Goal: Transaction & Acquisition: Download file/media

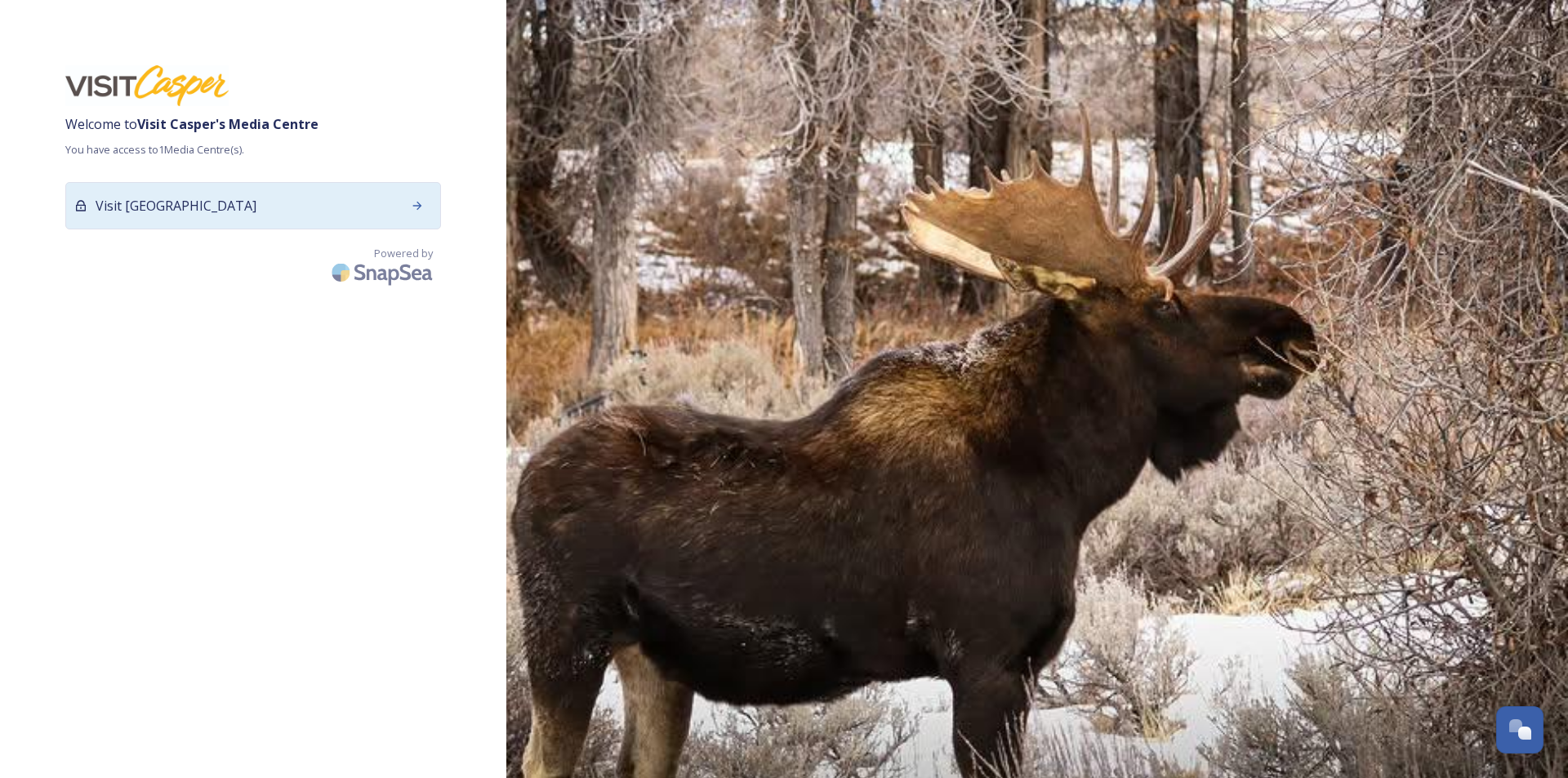
click at [275, 224] on div "Visit [GEOGRAPHIC_DATA]" at bounding box center [252, 206] width 376 height 48
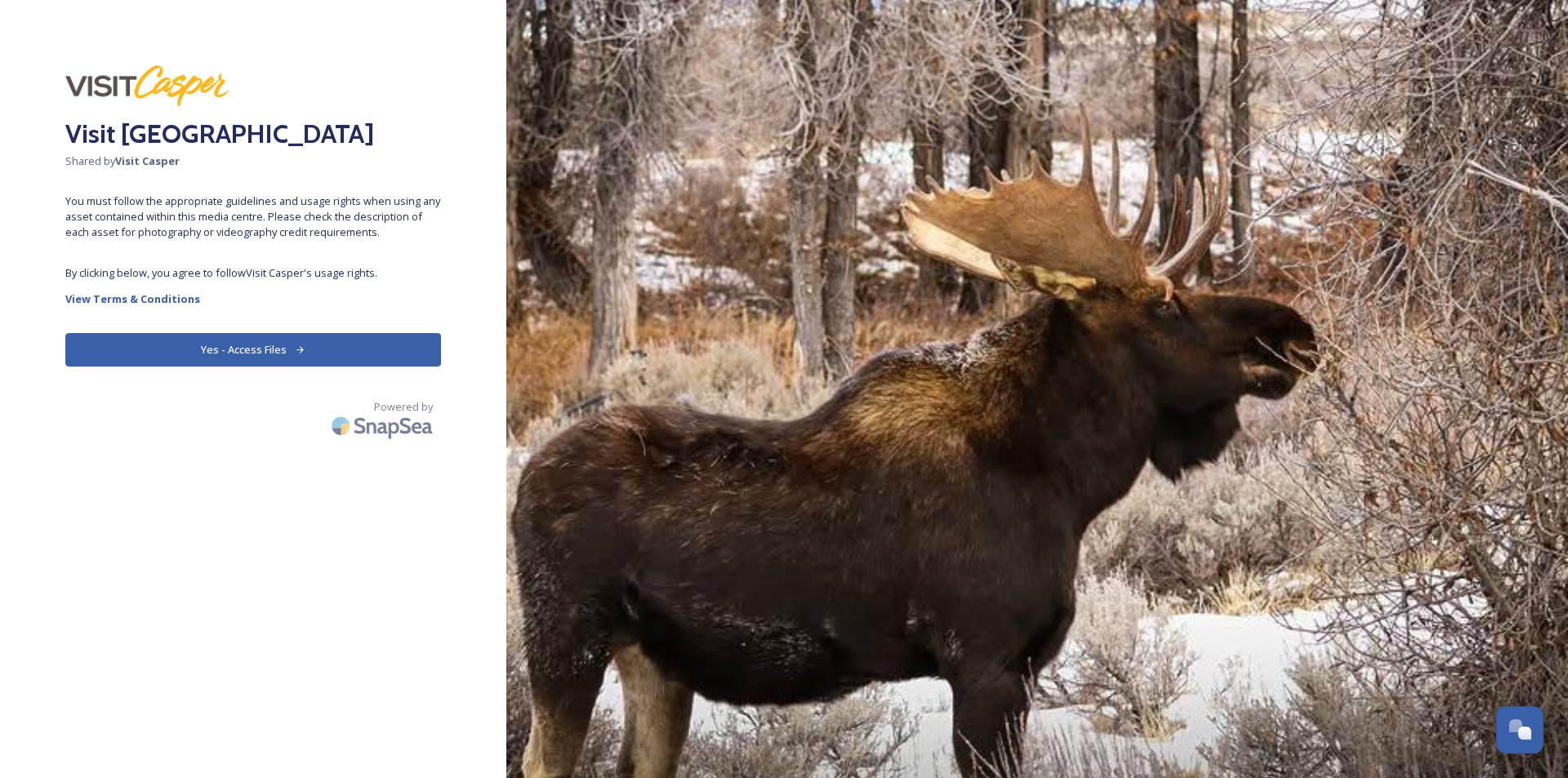
click at [322, 342] on button "Yes - Access Files" at bounding box center [252, 349] width 376 height 34
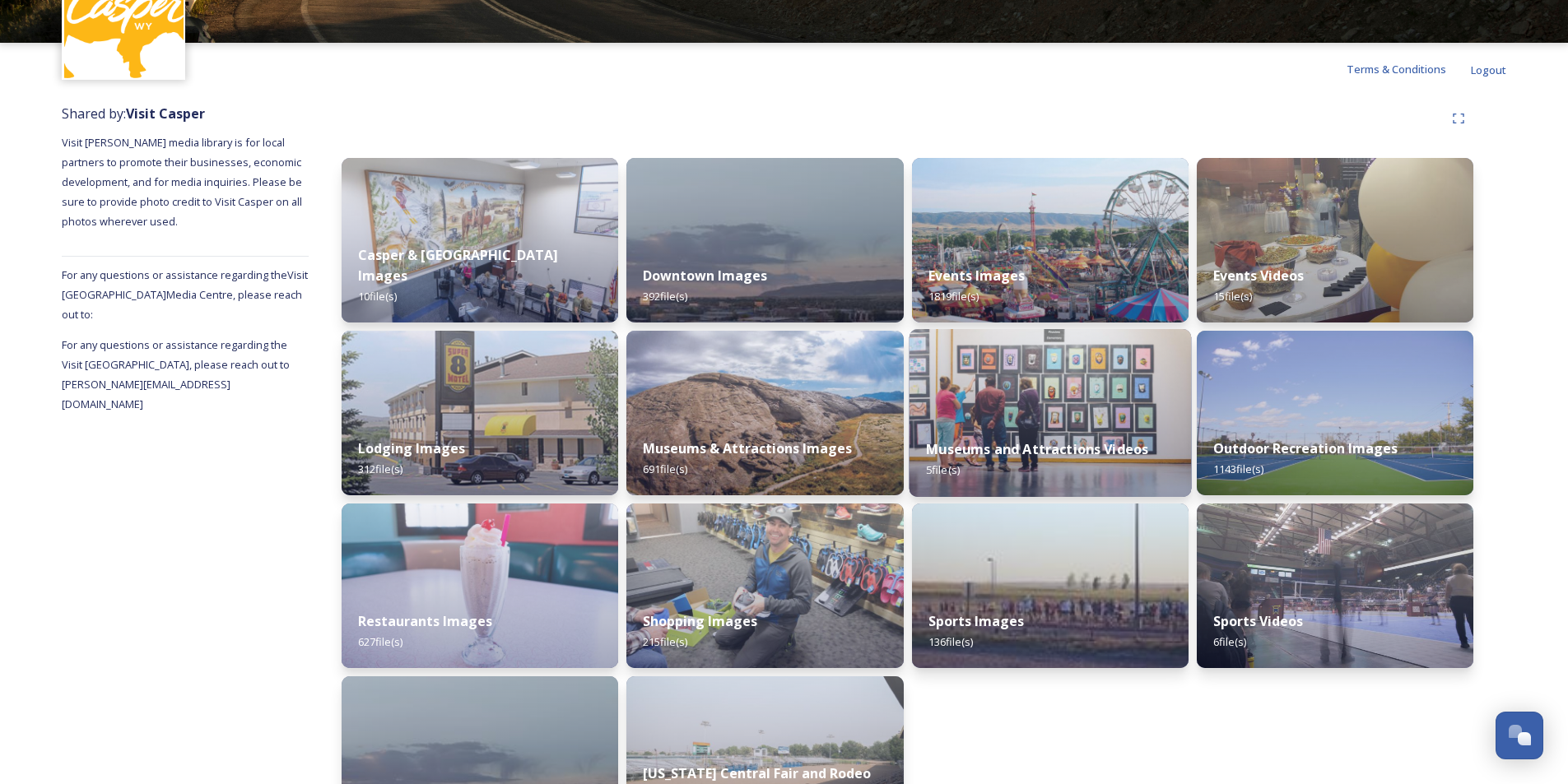
scroll to position [179, 0]
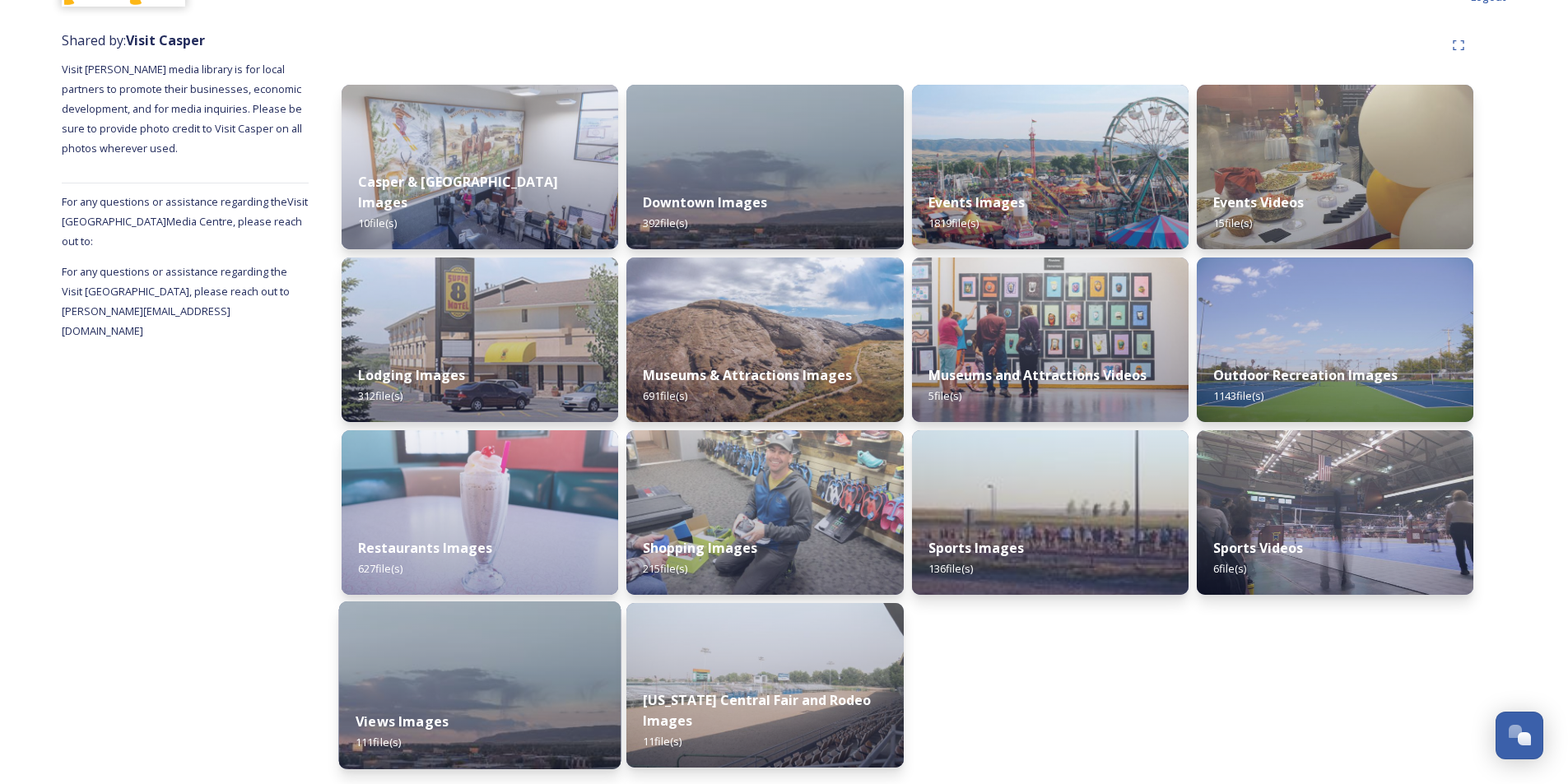
click at [496, 698] on div "Views Images 111 file(s)" at bounding box center [480, 731] width 282 height 75
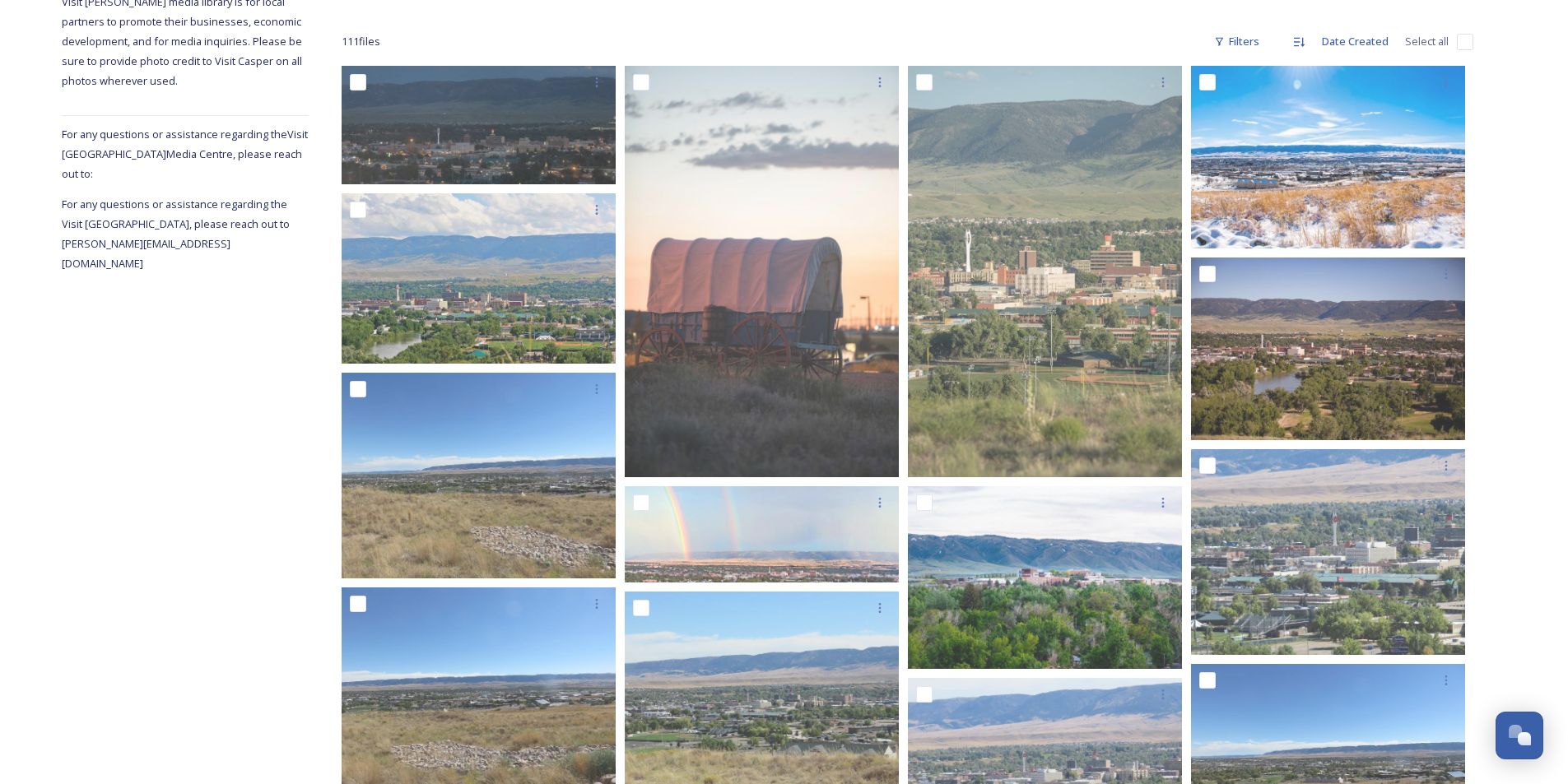
scroll to position [60, 0]
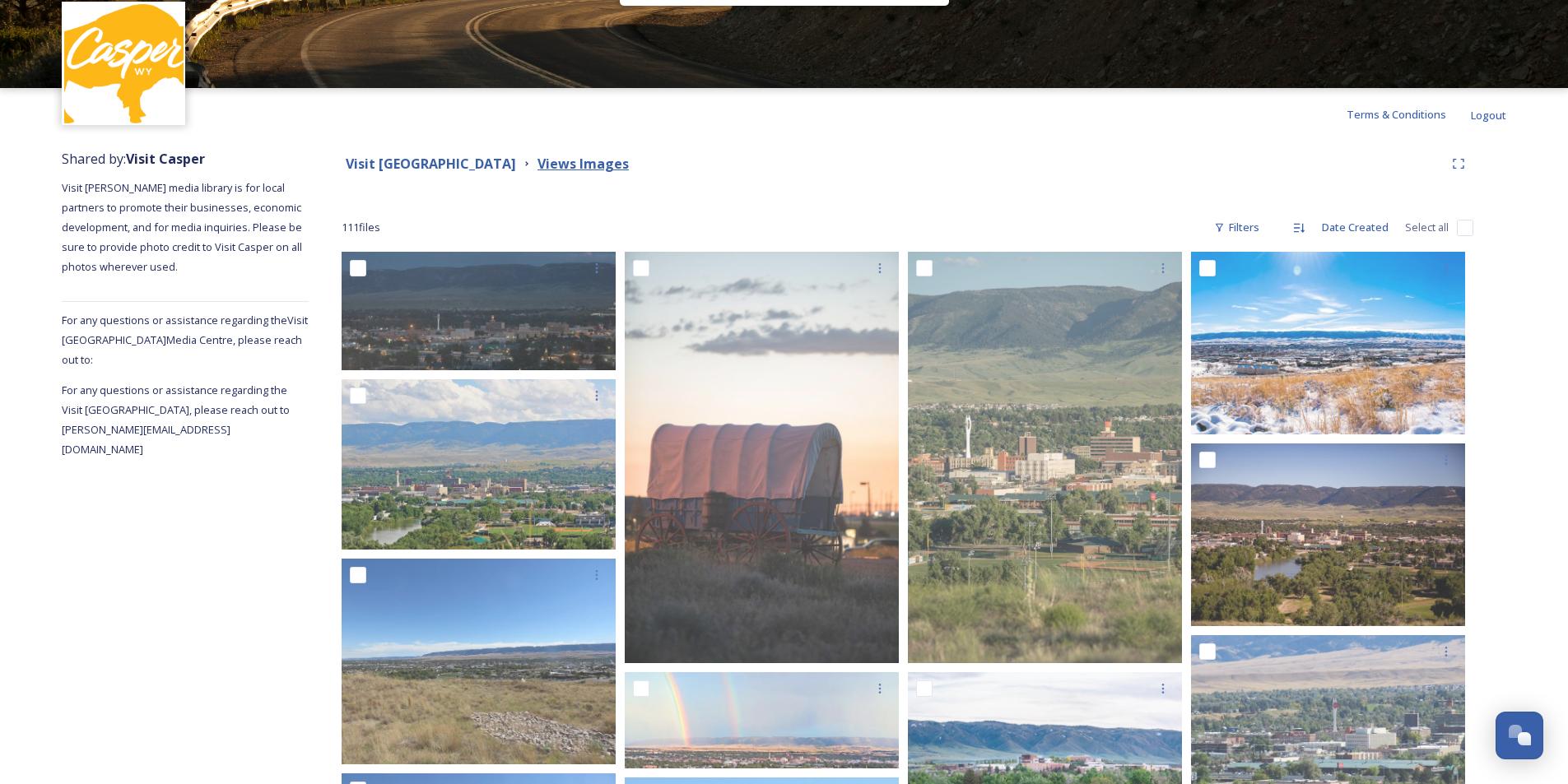
click at [582, 163] on strong "Views Images" at bounding box center [582, 164] width 91 height 18
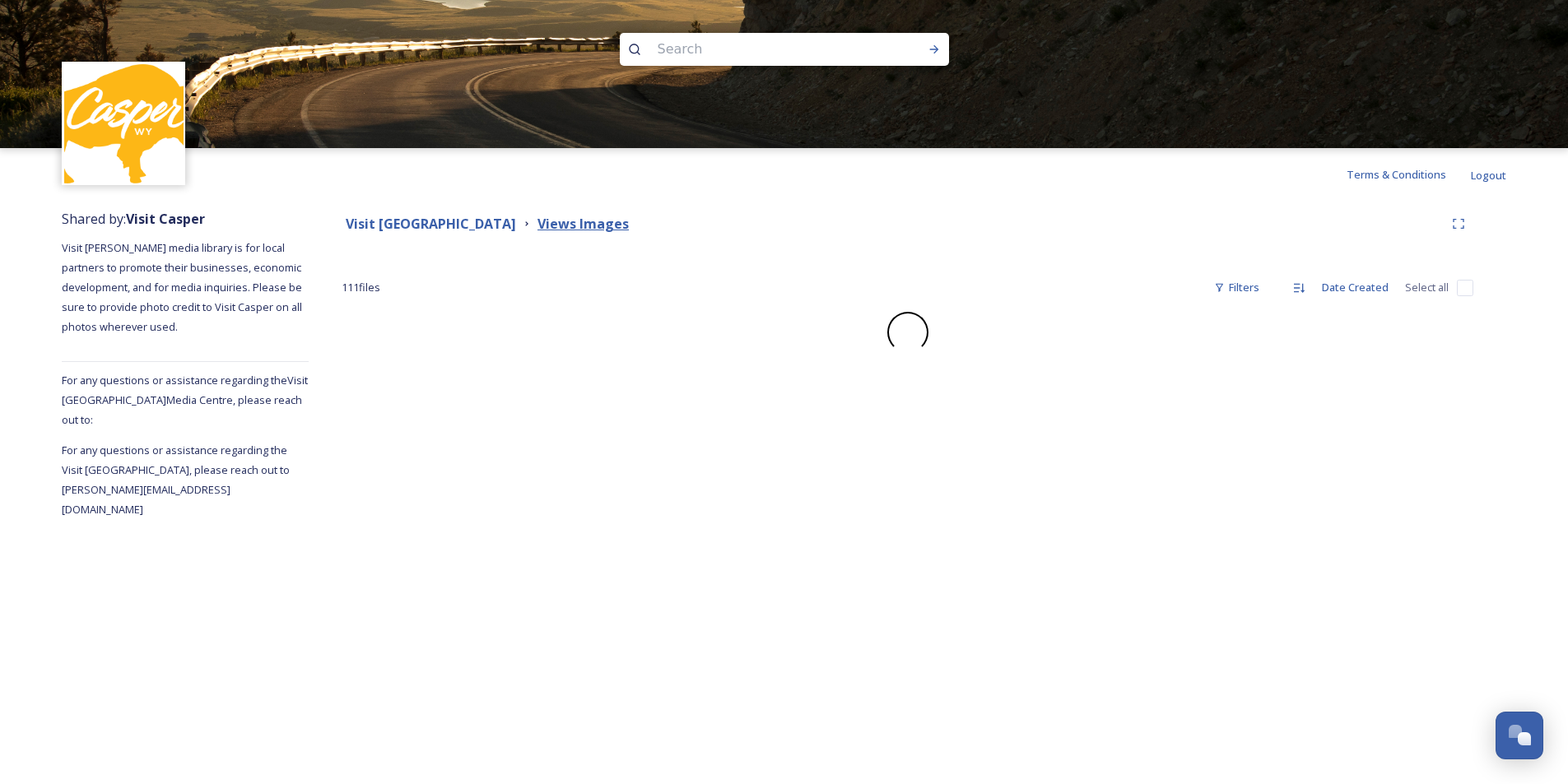
scroll to position [0, 0]
click at [459, 225] on strong "Visit [GEOGRAPHIC_DATA]" at bounding box center [430, 224] width 170 height 18
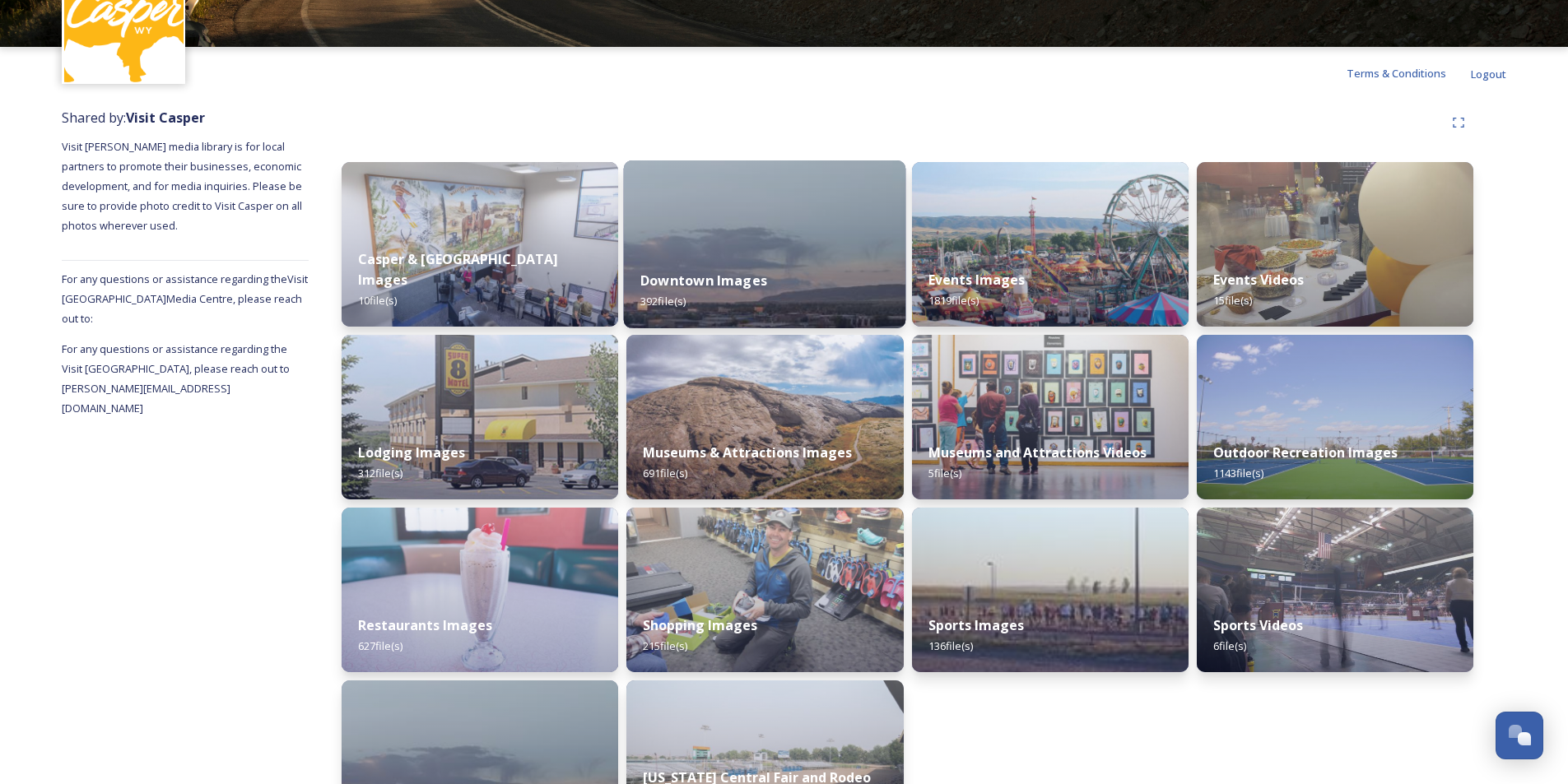
scroll to position [97, 0]
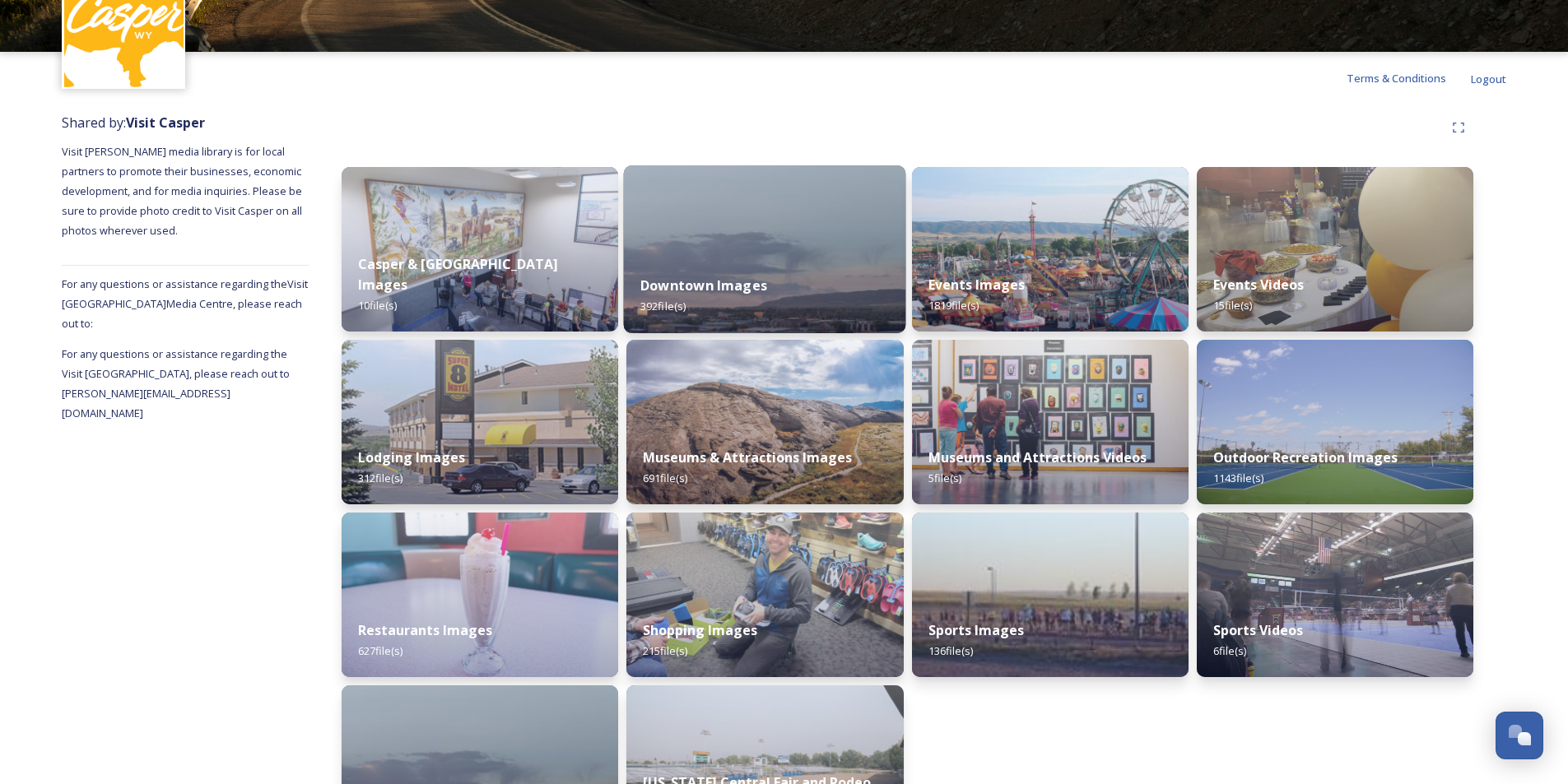
click at [811, 262] on div "Downtown Images 392 file(s)" at bounding box center [765, 295] width 282 height 75
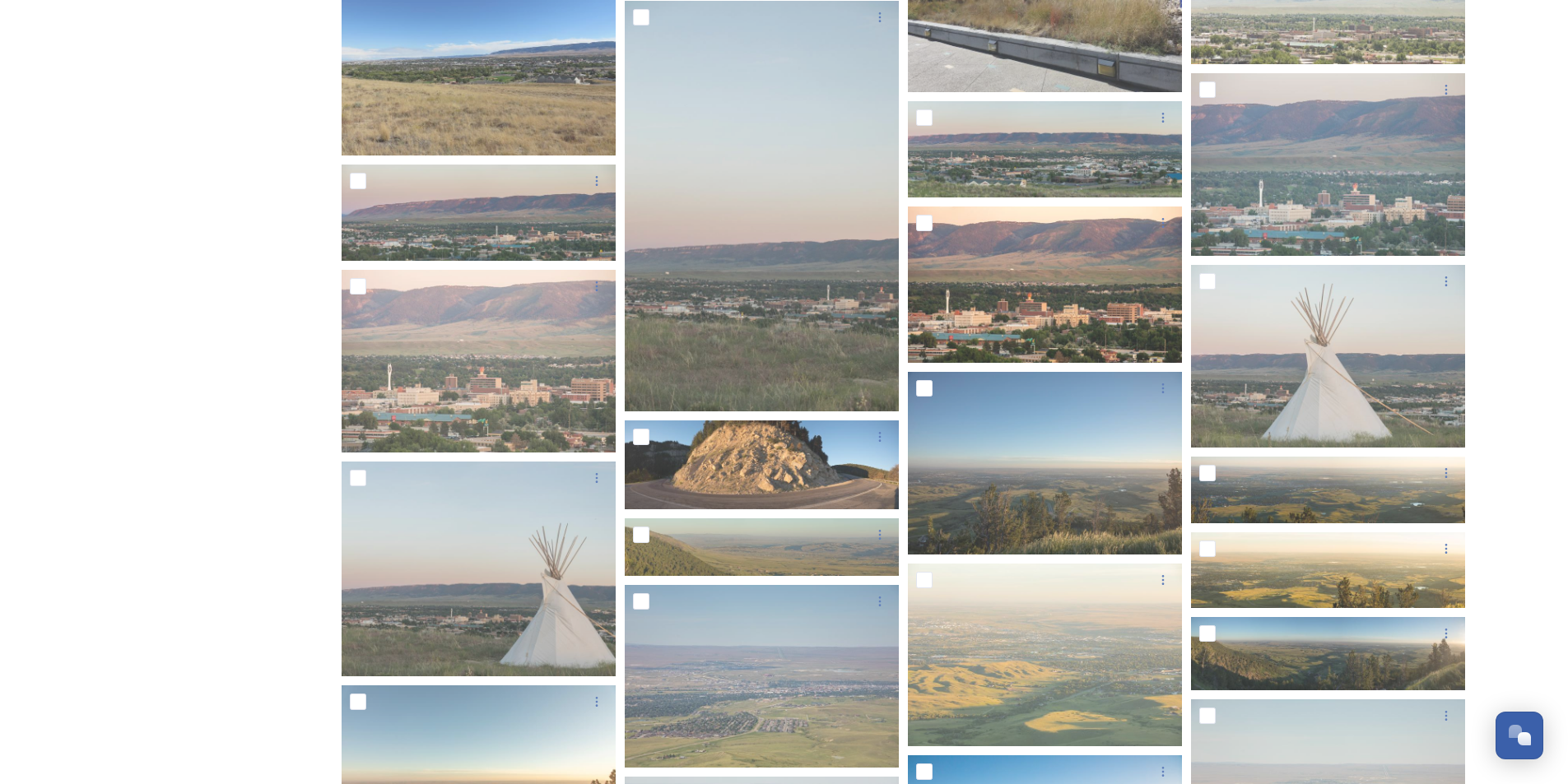
scroll to position [1975, 0]
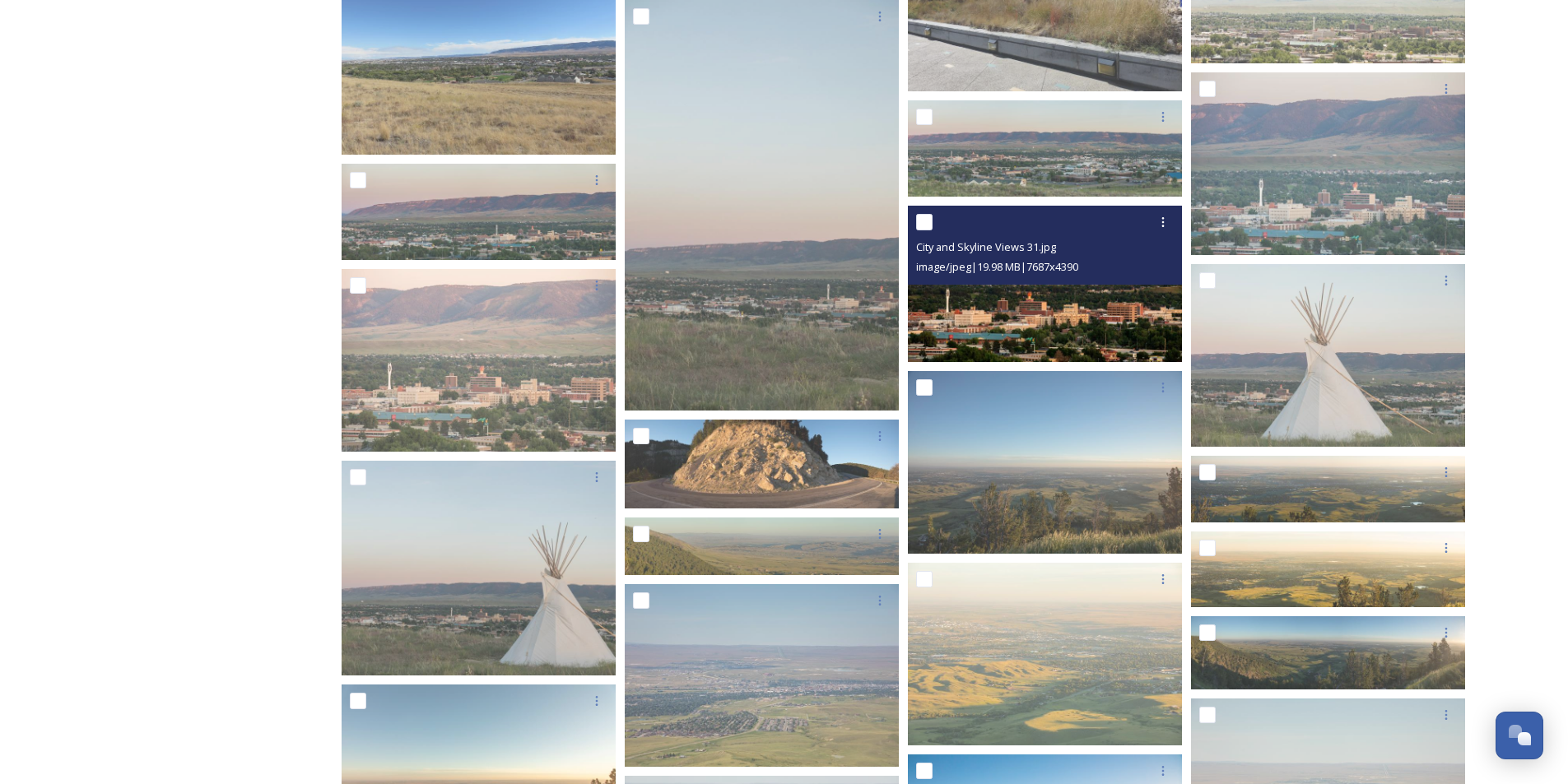
click at [1036, 330] on img at bounding box center [1044, 284] width 274 height 157
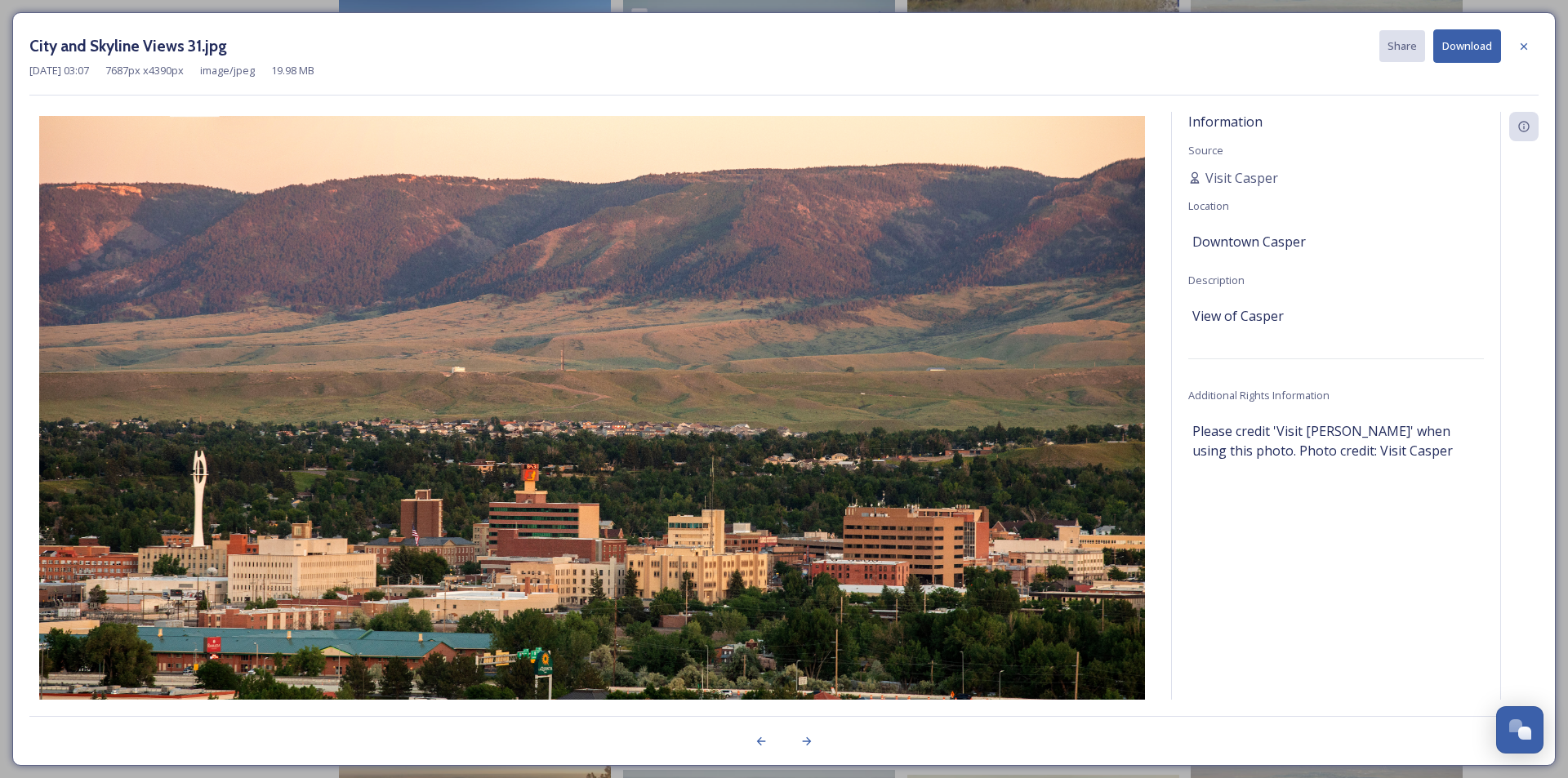
click at [1477, 48] on button "Download" at bounding box center [1467, 46] width 68 height 34
click at [1521, 44] on icon at bounding box center [1523, 45] width 6 height 6
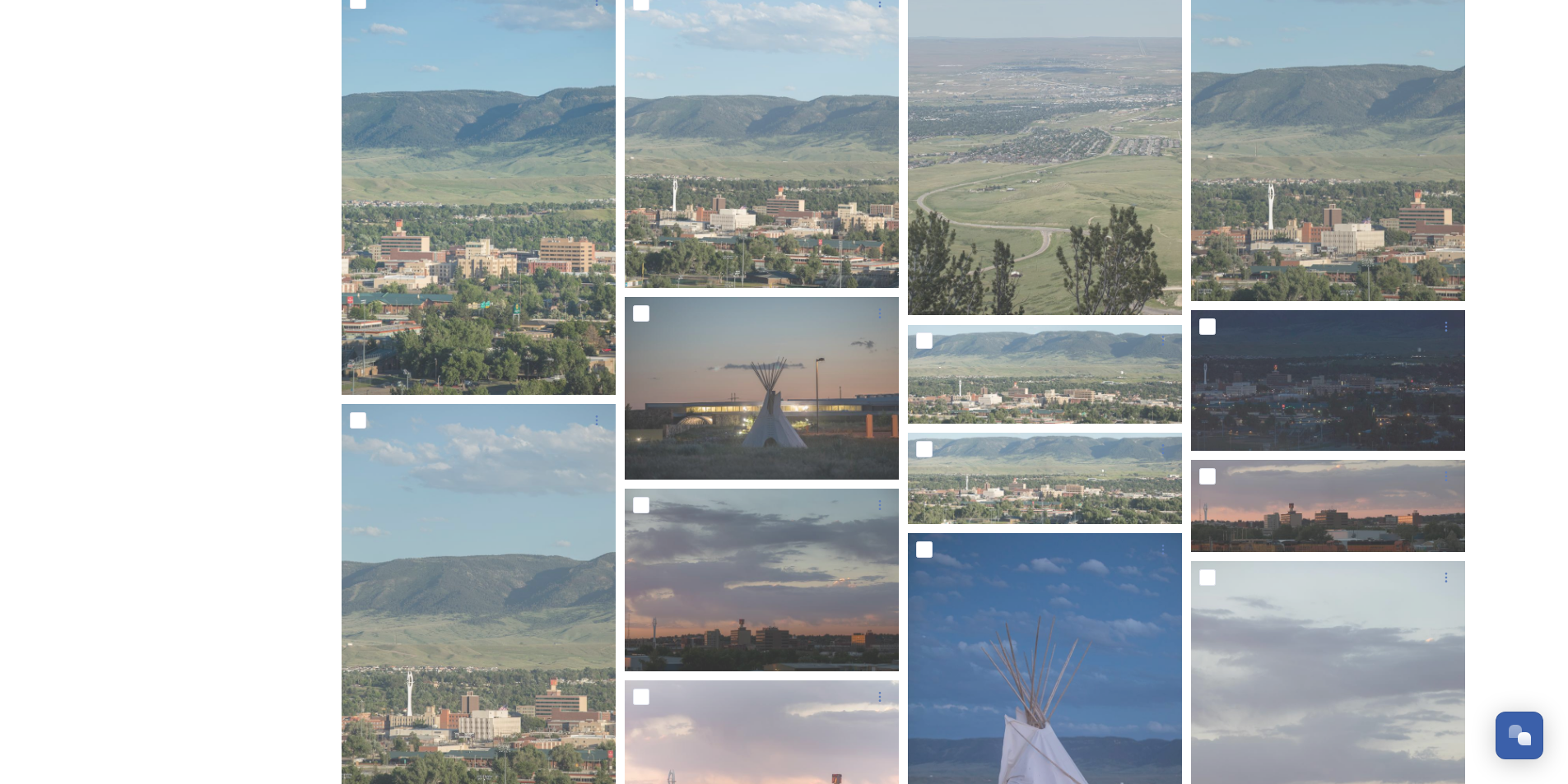
scroll to position [3127, 0]
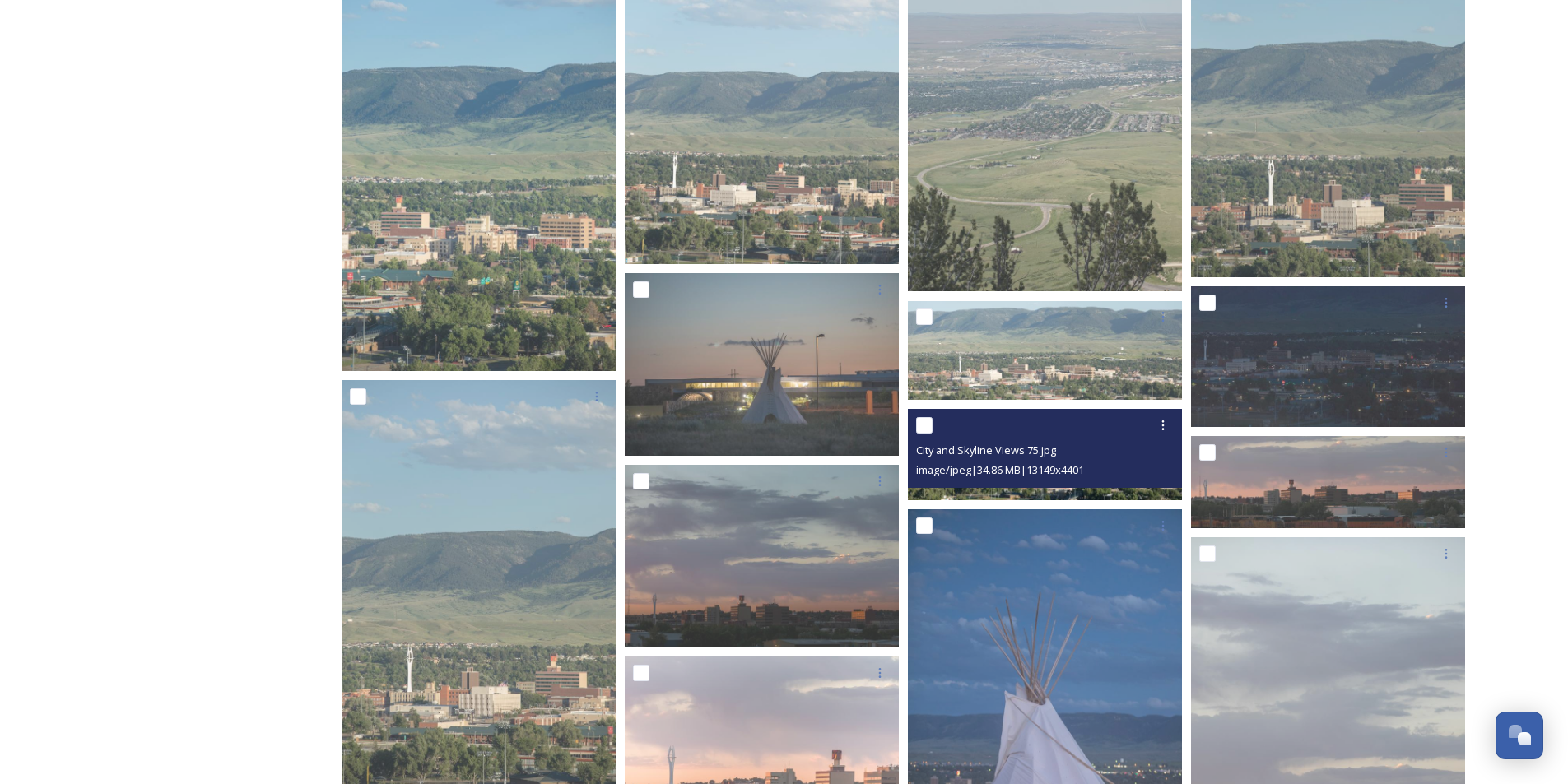
click at [1009, 460] on div "image/jpeg | 34.86 MB | 13149 x 4401" at bounding box center [1047, 469] width 262 height 19
click at [1063, 495] on img at bounding box center [1044, 454] width 274 height 91
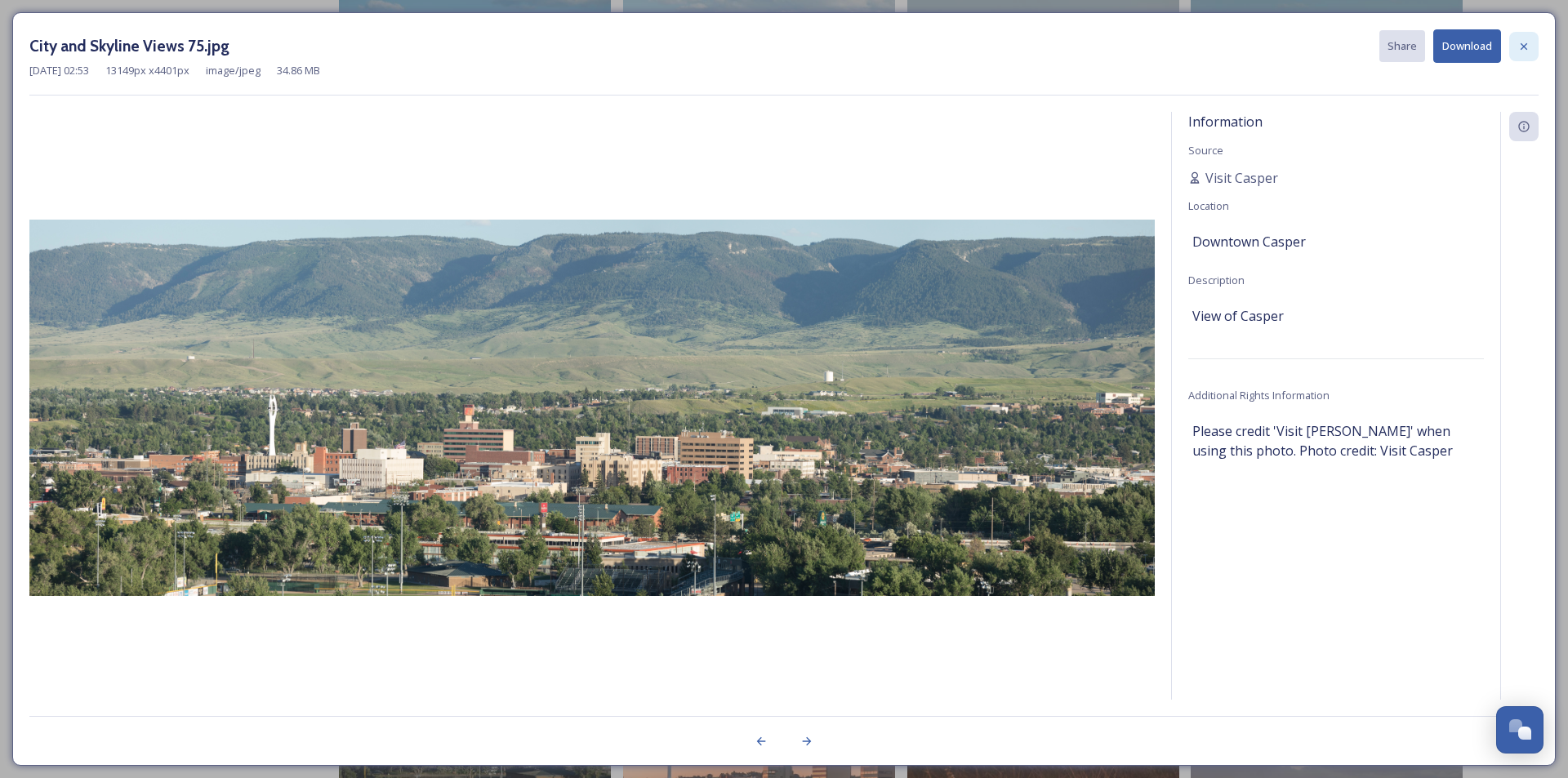
click at [1520, 43] on icon at bounding box center [1524, 47] width 13 height 13
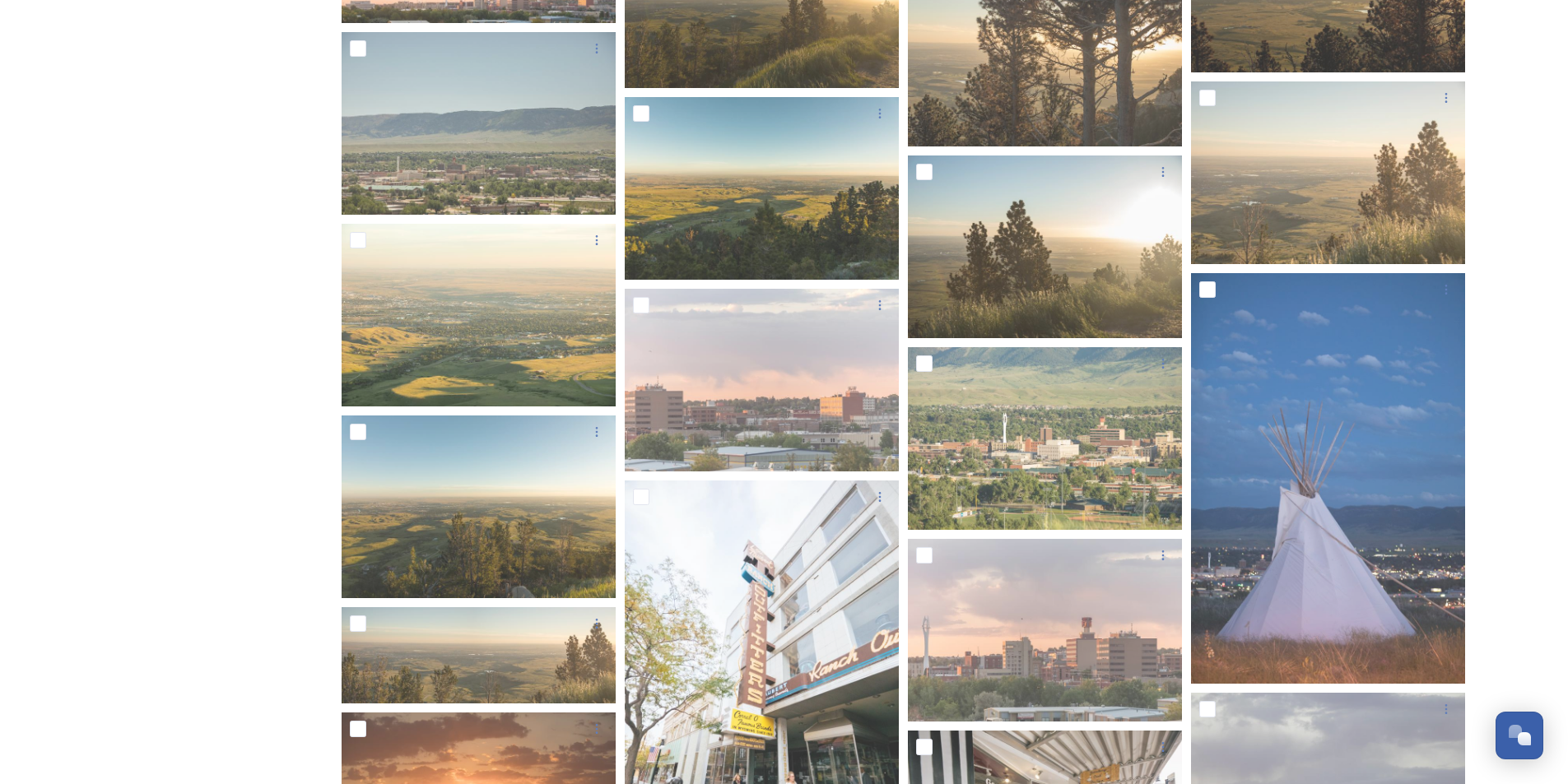
scroll to position [5596, 0]
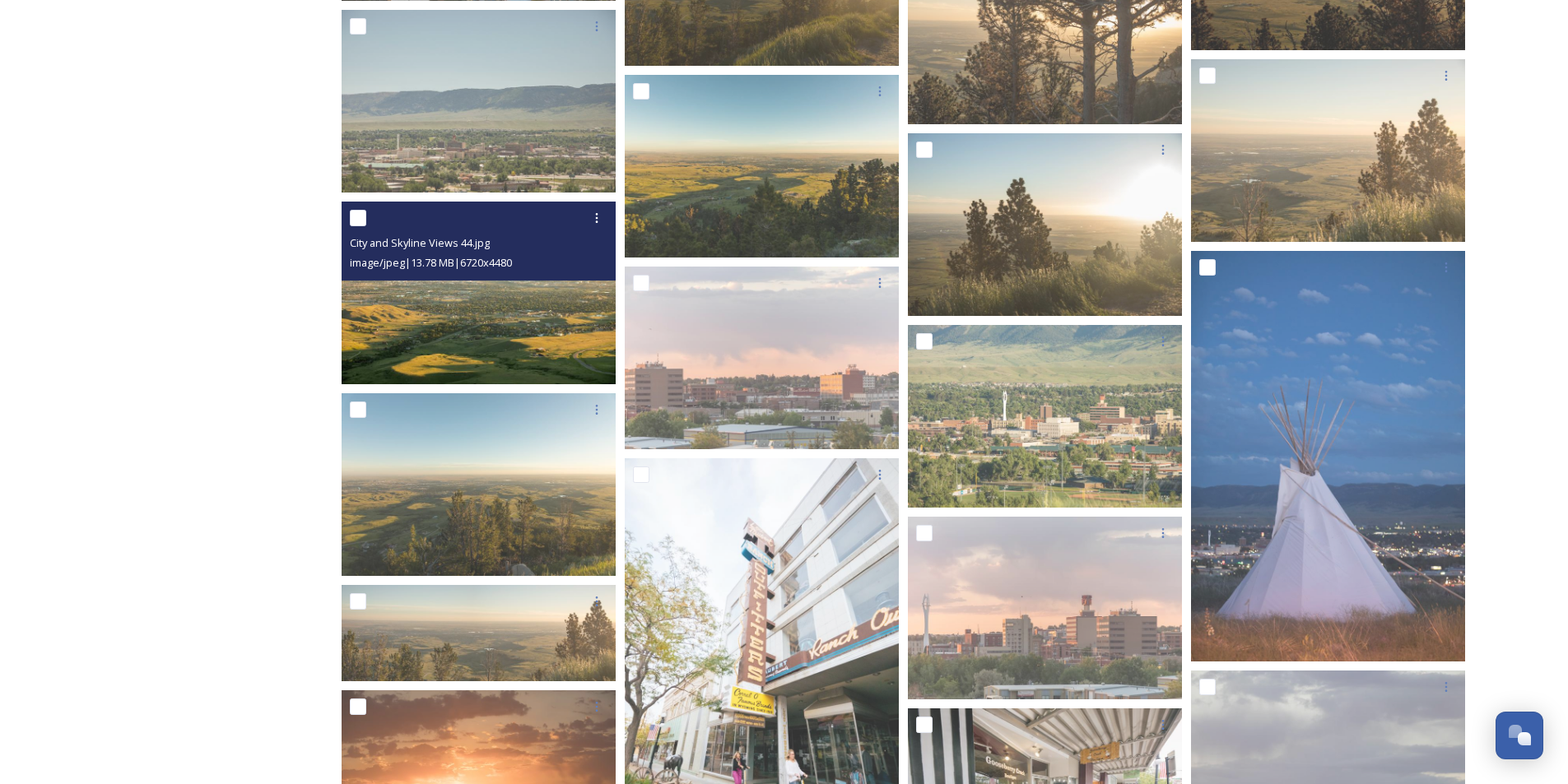
click at [479, 315] on img at bounding box center [478, 293] width 274 height 182
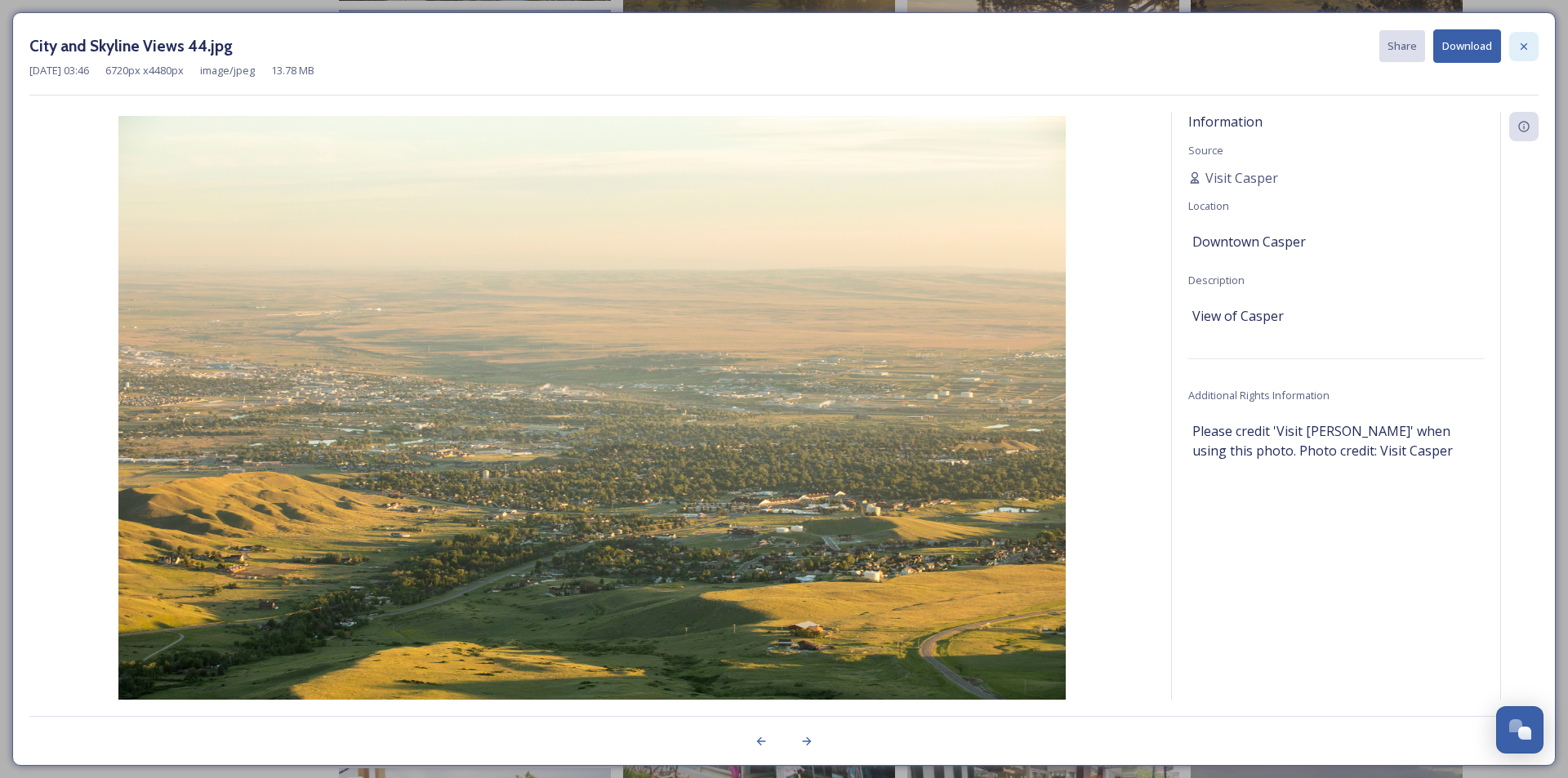
click at [1533, 49] on div at bounding box center [1524, 47] width 29 height 29
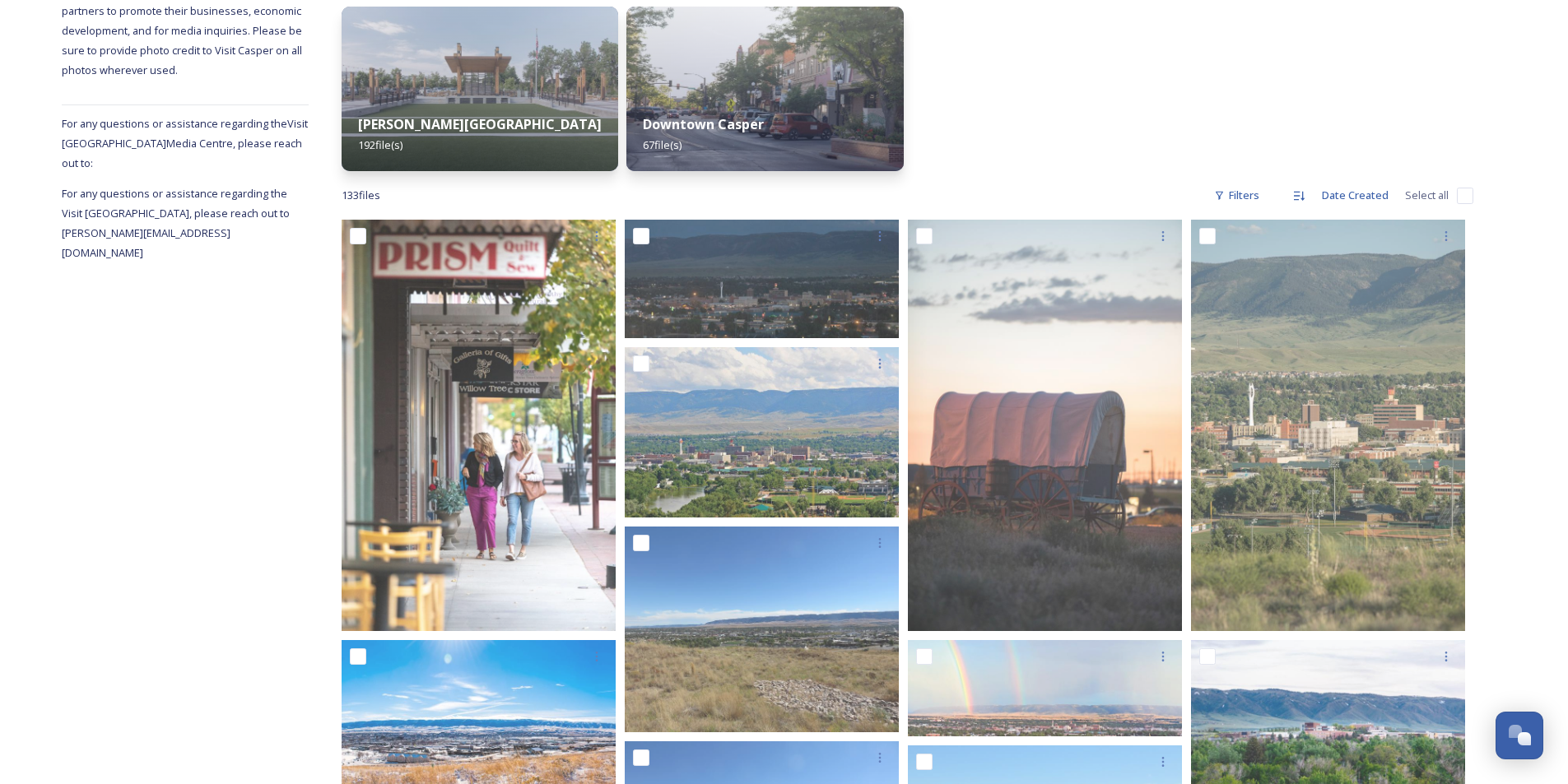
scroll to position [659, 0]
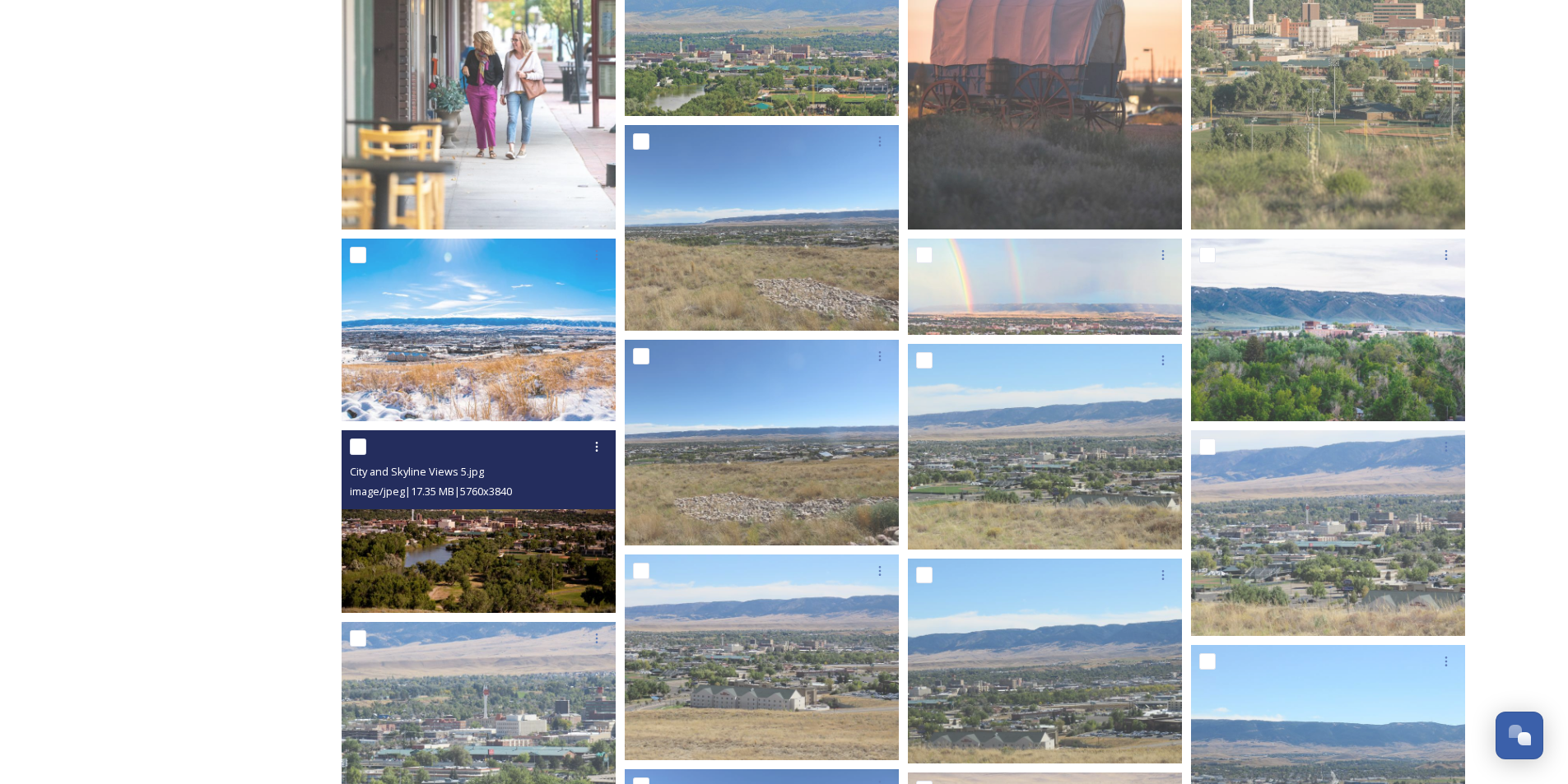
click at [441, 526] on img at bounding box center [478, 521] width 274 height 182
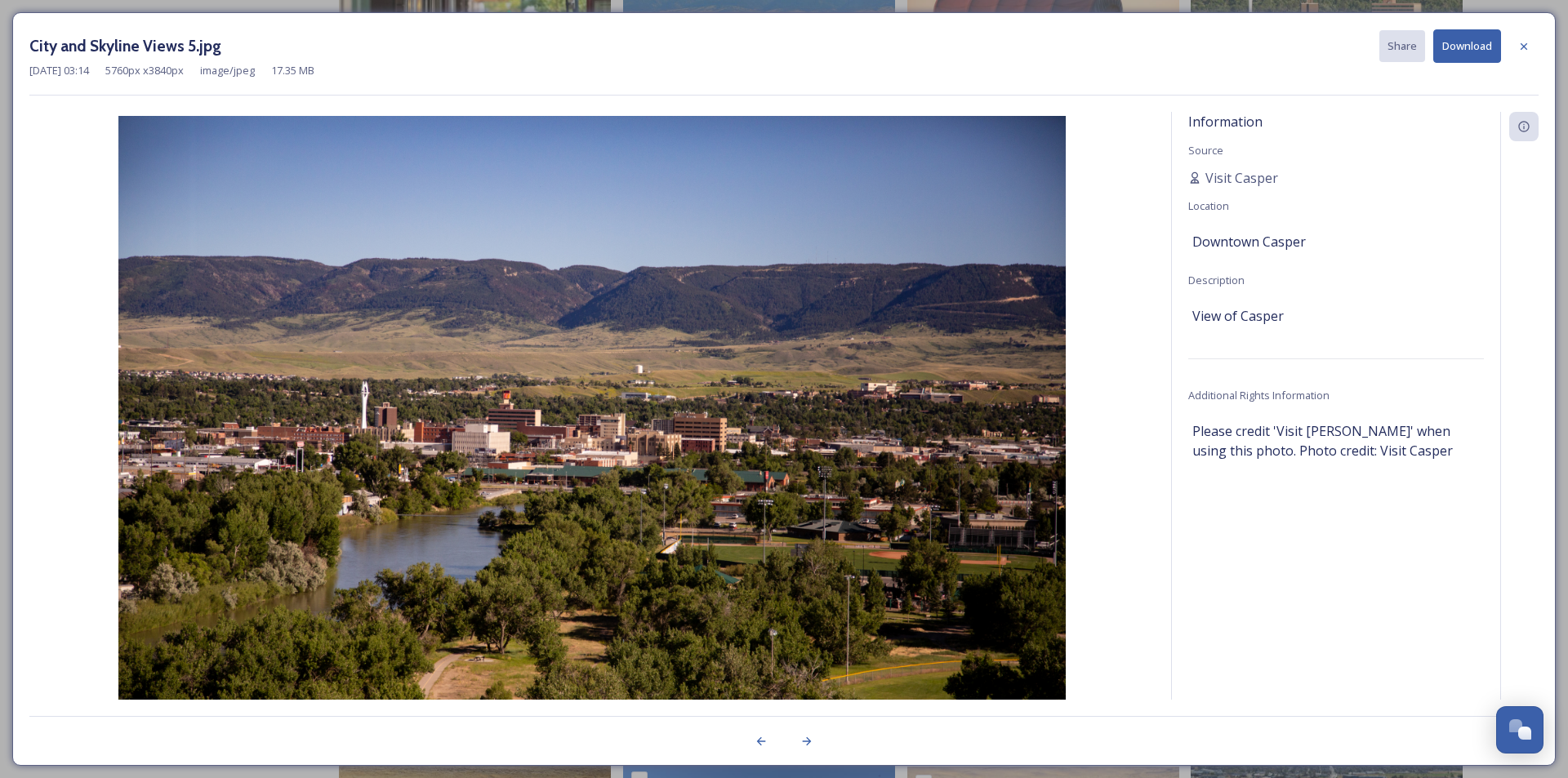
click at [1469, 51] on button "Download" at bounding box center [1467, 46] width 68 height 34
click at [1522, 51] on icon at bounding box center [1524, 47] width 13 height 13
